Goal: Complete application form

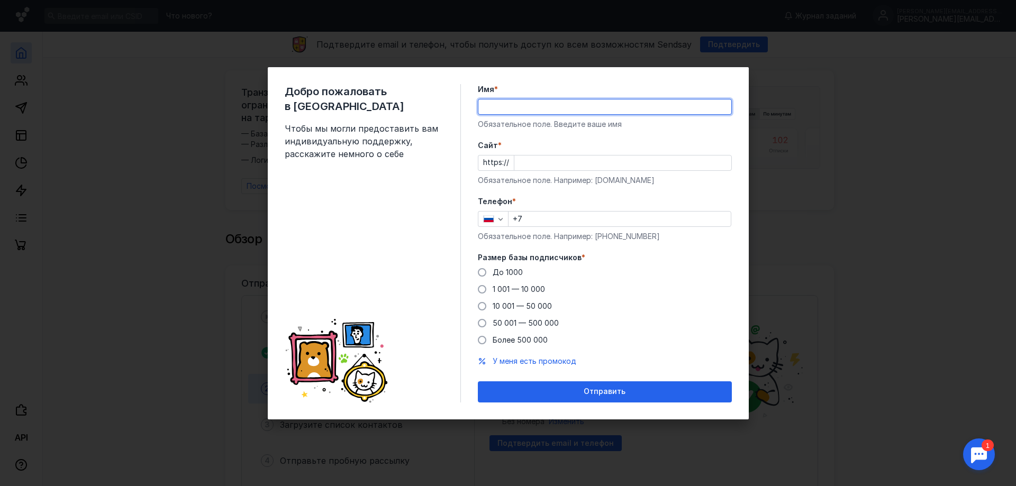
click at [522, 102] on input "Имя *" at bounding box center [604, 106] width 253 height 15
type input "[PERSON_NAME]"
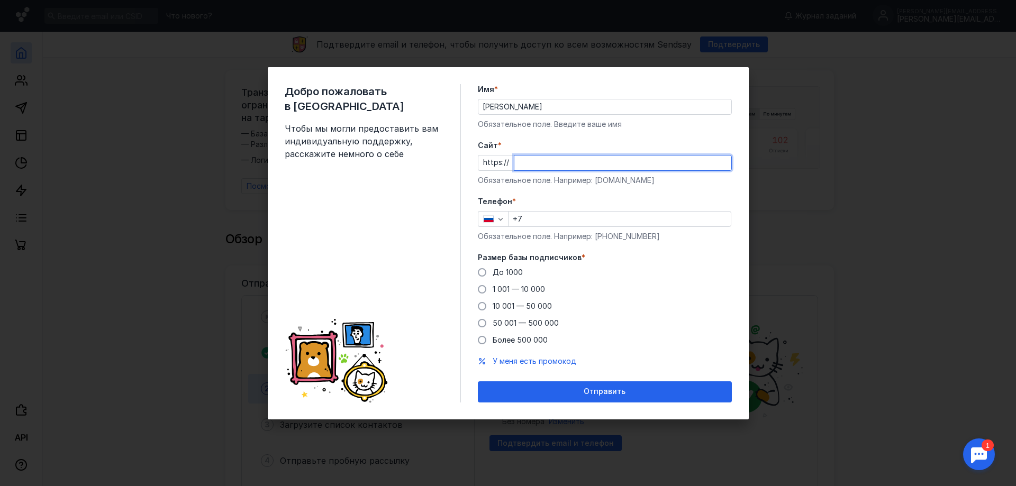
click at [521, 165] on input "Cайт *" at bounding box center [622, 163] width 217 height 15
click at [556, 164] on input "Cайт *" at bounding box center [622, 163] width 217 height 15
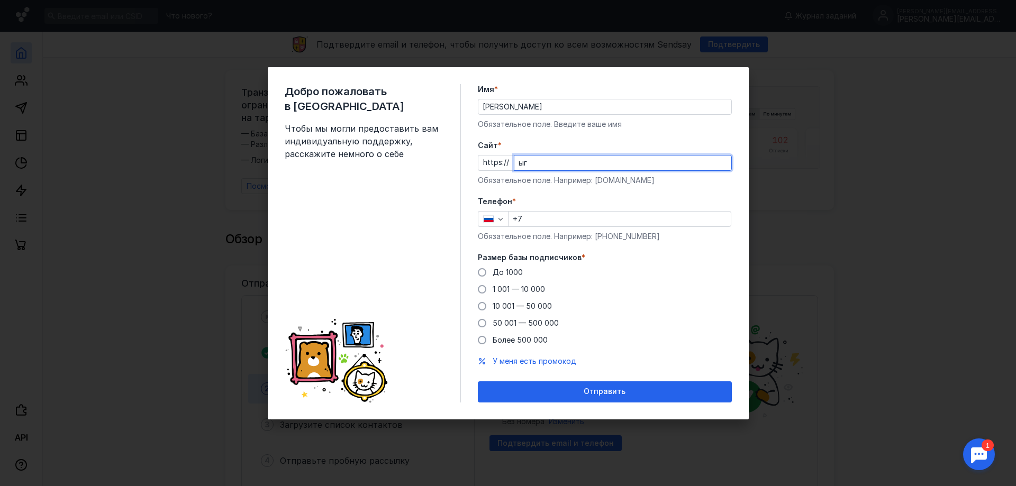
type input "ы"
type input "[DOMAIN_NAME]"
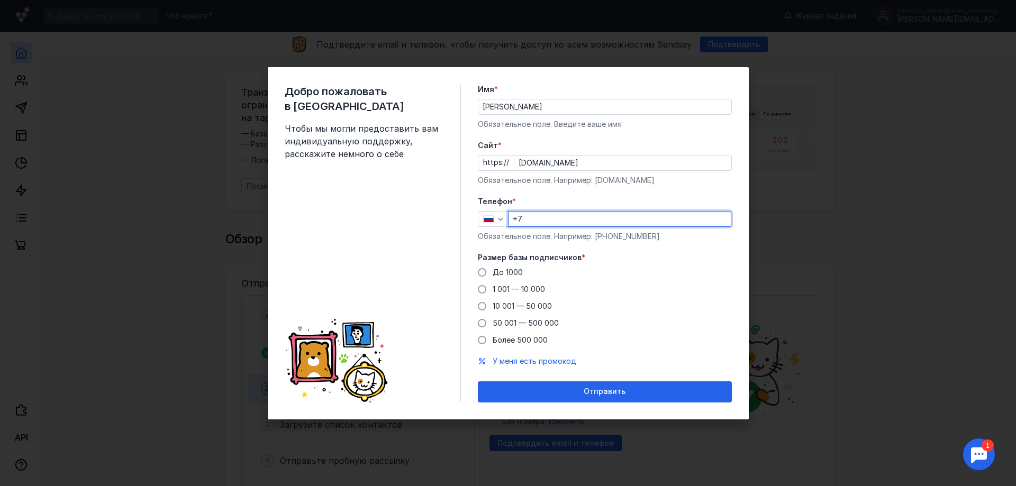
click at [543, 219] on input "+7" at bounding box center [619, 219] width 222 height 15
type input "[PHONE_NUMBER]"
click at [484, 273] on span at bounding box center [482, 272] width 8 height 8
click at [0, 0] on input "До 1000" at bounding box center [0, 0] width 0 height 0
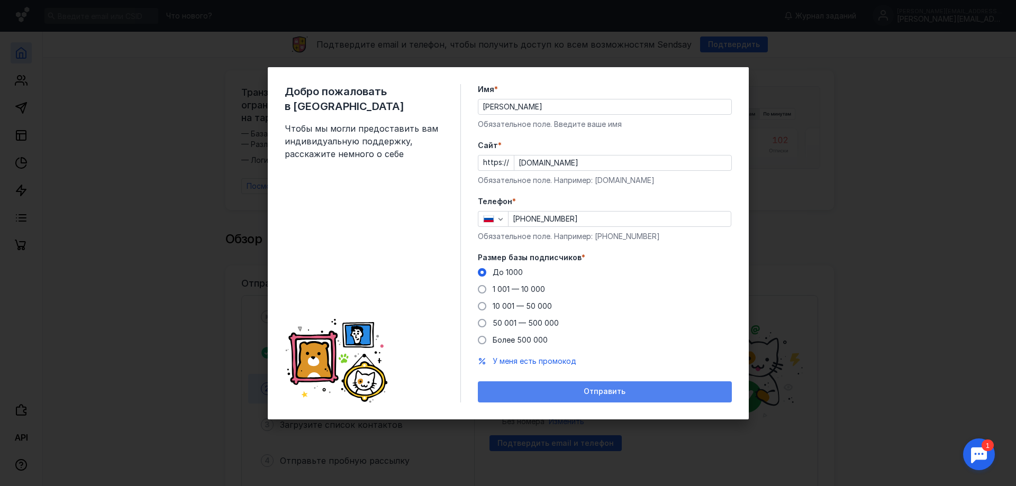
click at [551, 393] on div "Отправить" at bounding box center [604, 391] width 243 height 9
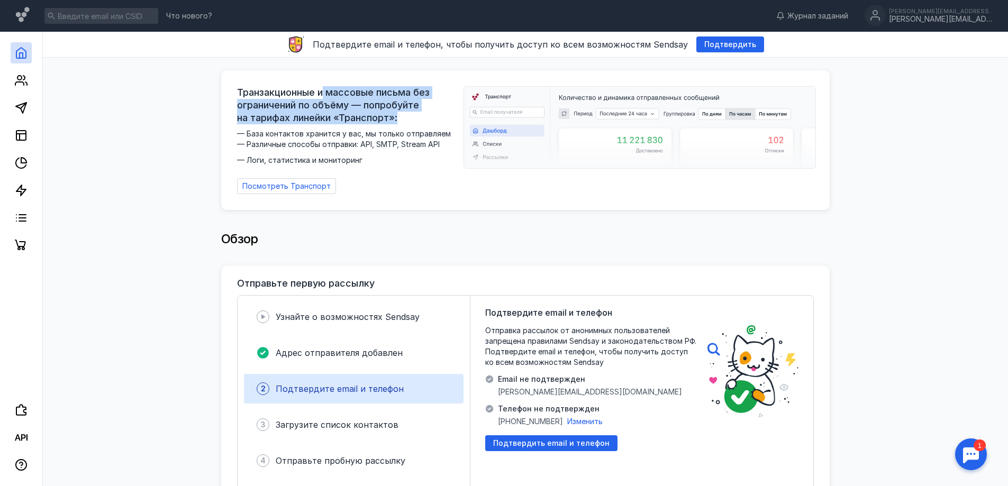
drag, startPoint x: 325, startPoint y: 88, endPoint x: 414, endPoint y: 115, distance: 93.4
click at [414, 115] on span "Транзакционные и массовые письма без ограничений по объёму — попробуйте на тари…" at bounding box center [347, 105] width 220 height 38
click at [385, 174] on div "Транзакционные и массовые письма без ограничений по объёму — попробуйте на тари…" at bounding box center [347, 140] width 220 height 108
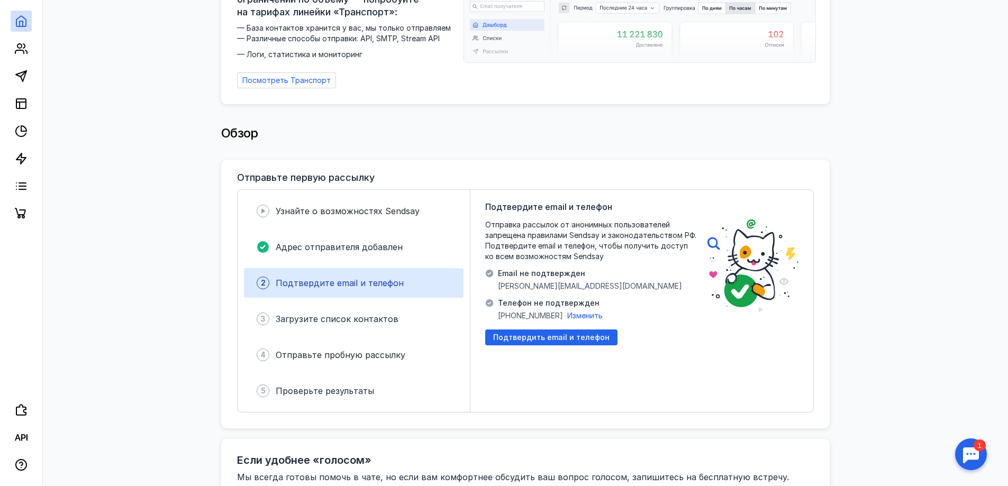
scroll to position [159, 0]
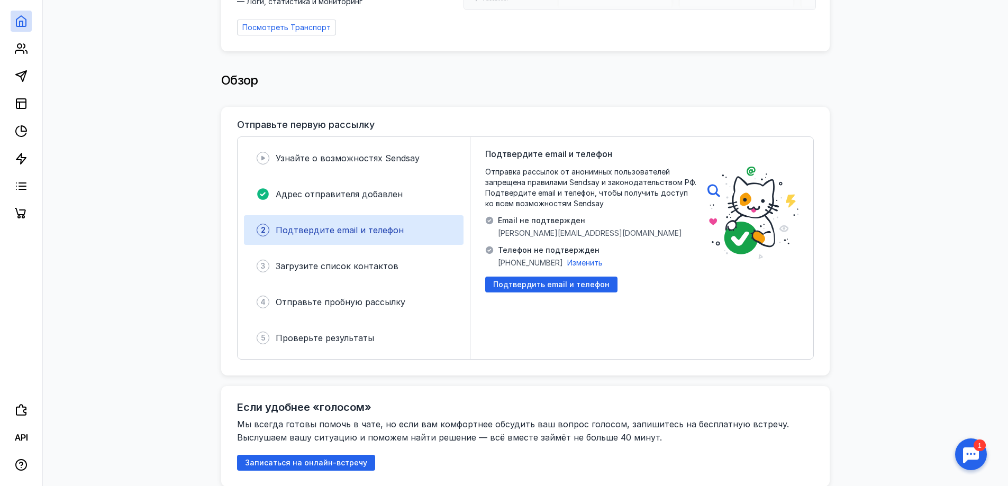
click at [498, 221] on div "Email не подтвержден [PERSON_NAME][EMAIL_ADDRESS][DOMAIN_NAME]" at bounding box center [590, 226] width 184 height 23
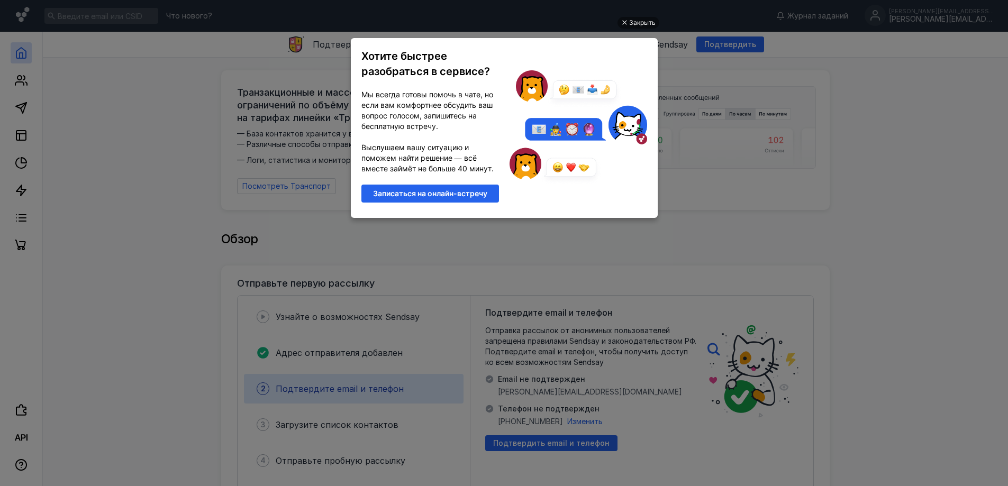
scroll to position [0, 0]
click at [642, 24] on div "Закрыть" at bounding box center [642, 23] width 26 height 12
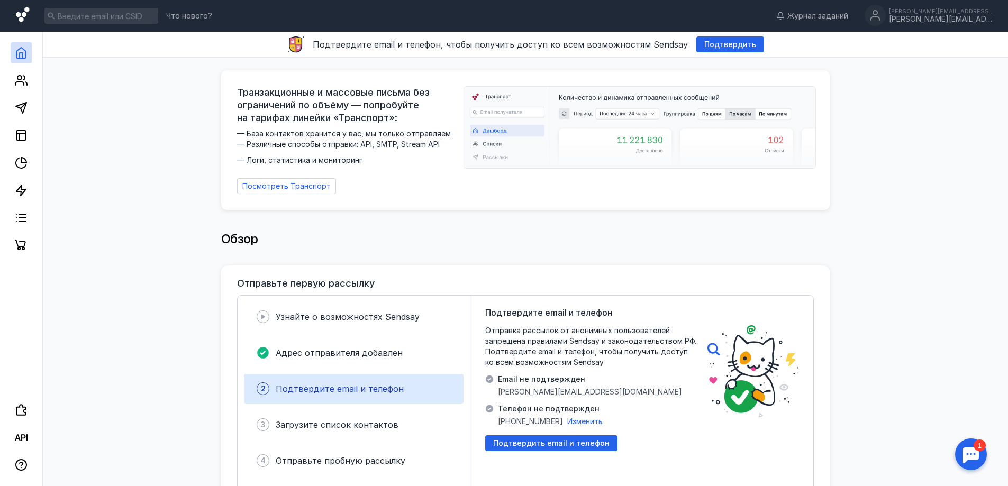
click at [23, 18] on icon at bounding box center [22, 14] width 13 height 15
click at [889, 242] on div "Обзор" at bounding box center [525, 240] width 944 height 50
drag, startPoint x: 860, startPoint y: 141, endPoint x: 848, endPoint y: -5, distance: 146.5
